Goal: Task Accomplishment & Management: Use online tool/utility

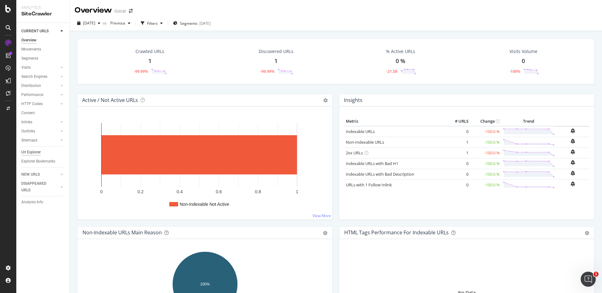
click at [37, 154] on div "Url Explorer" at bounding box center [30, 152] width 19 height 7
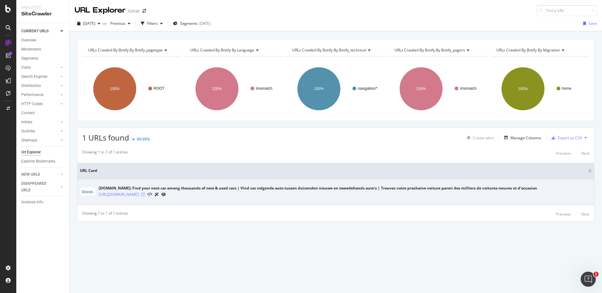
click at [141, 194] on icon at bounding box center [143, 194] width 4 height 4
click at [119, 194] on link "https://stg.gocar.be/" at bounding box center [119, 194] width 40 height 6
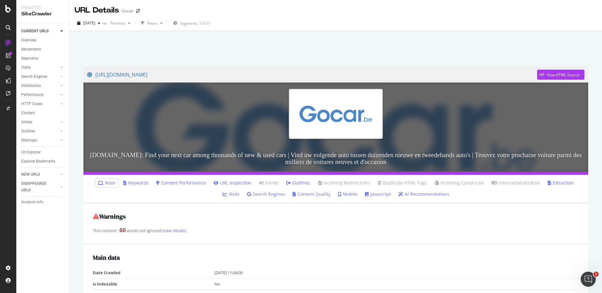
click at [7, 42] on icon at bounding box center [8, 43] width 6 height 6
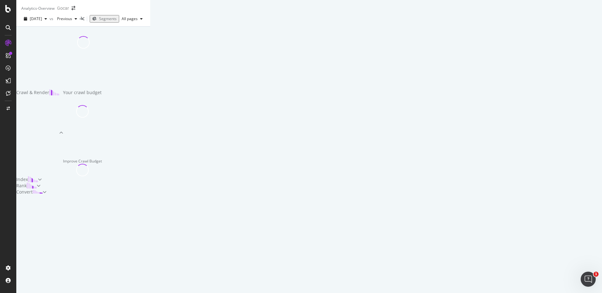
click at [10, 13] on div at bounding box center [8, 146] width 16 height 293
click at [8, 11] on icon at bounding box center [8, 9] width 6 height 8
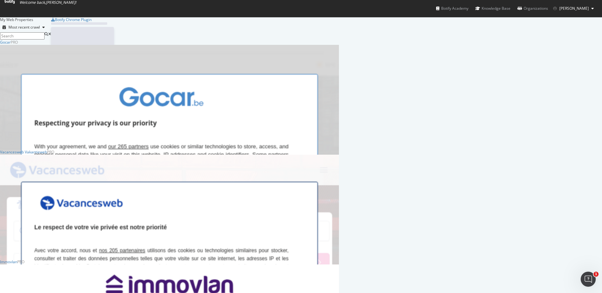
scroll to position [293, 602]
click at [11, 45] on div "Gocar" at bounding box center [5, 41] width 11 height 5
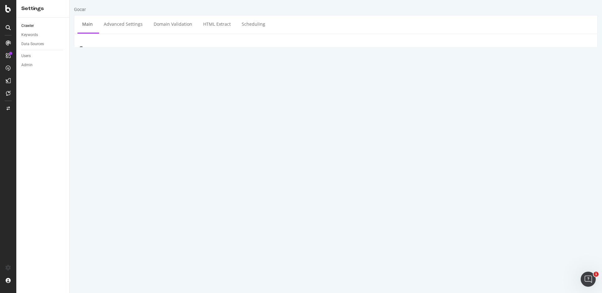
click at [212, 79] on textarea "https://stg.gocar.be" at bounding box center [379, 86] width 426 height 20
paste textarea "/"
type textarea "[URL][DOMAIN_NAME]"
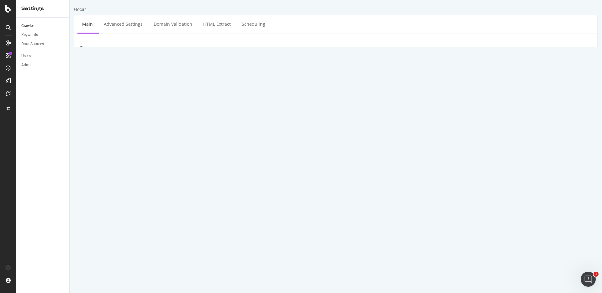
click at [108, 130] on div "Or type URLs from external file or Sitemaps:" at bounding box center [335, 129] width 523 height 5
click at [196, 78] on textarea "https://stg.gocar.be" at bounding box center [379, 86] width 426 height 20
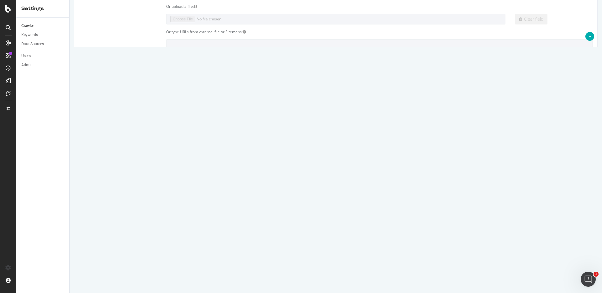
scroll to position [208, 0]
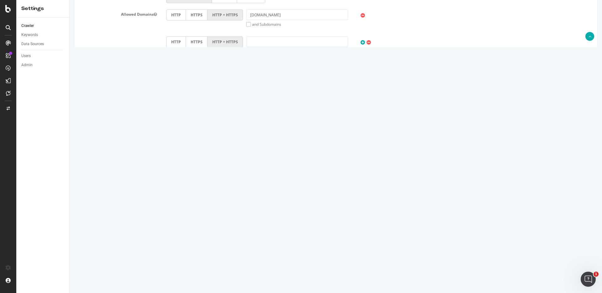
click at [315, 272] on button "Save" at bounding box center [311, 271] width 15 height 9
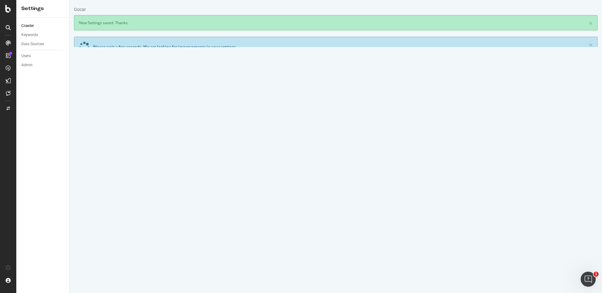
scroll to position [0, 0]
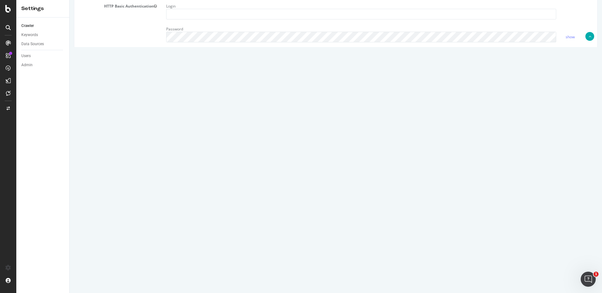
scroll to position [257, 0]
click at [213, 83] on textarea "User-agent: *" at bounding box center [379, 102] width 426 height 58
paste textarea "Allow: /"
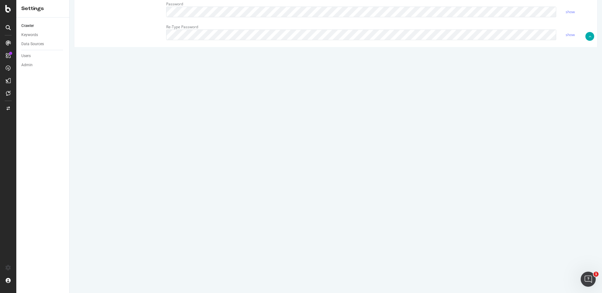
type textarea "User-agent: * Allow: /"
click at [141, 117] on div "Virtual Robots.txt User-agent: *" at bounding box center [335, 102] width 523 height 58
click at [311, 273] on button "Save" at bounding box center [311, 271] width 15 height 9
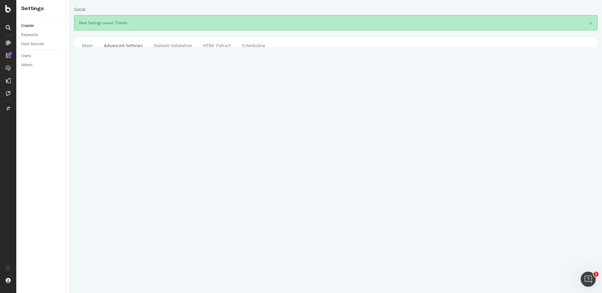
scroll to position [0, 0]
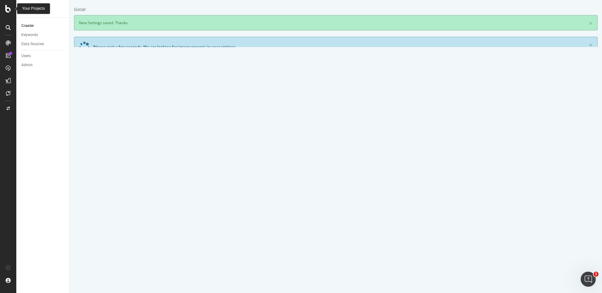
click at [8, 11] on icon at bounding box center [8, 9] width 6 height 8
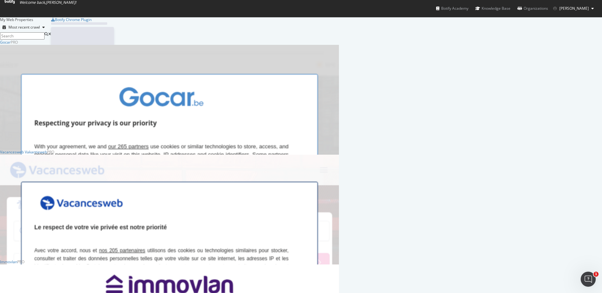
scroll to position [293, 602]
click at [131, 95] on img "grid" at bounding box center [169, 180] width 339 height 271
click at [101, 56] on div "Gocar Pro Analytics Overview SiteCrawler LogAnalyzer RealKeywords Intelligence …" at bounding box center [169, 94] width 339 height 110
click at [129, 95] on img "grid" at bounding box center [169, 180] width 339 height 271
click at [11, 45] on div "Gocar" at bounding box center [5, 41] width 11 height 5
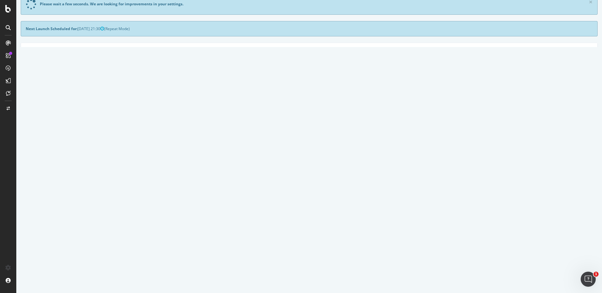
scroll to position [39, 0]
click at [562, 224] on icon at bounding box center [560, 224] width 4 height 5
click at [541, 241] on link "Delete analysis" at bounding box center [537, 242] width 50 height 8
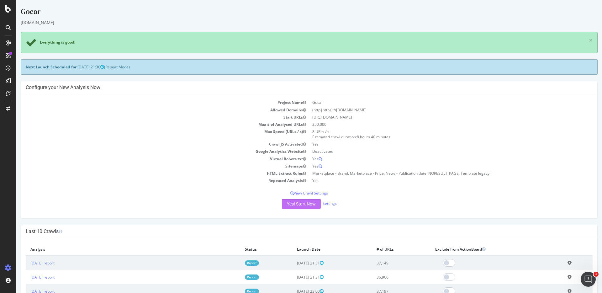
click at [299, 206] on button "Yes! Start Now" at bounding box center [301, 204] width 39 height 10
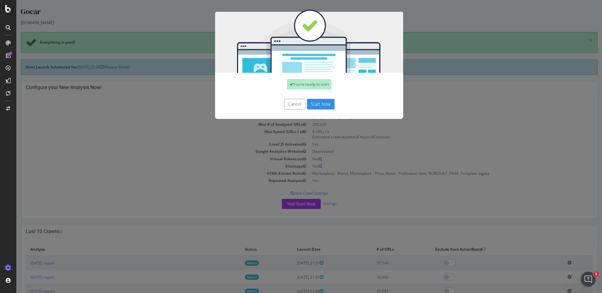
click at [322, 103] on button "Start Now" at bounding box center [321, 104] width 28 height 11
